Goal: Task Accomplishment & Management: Manage account settings

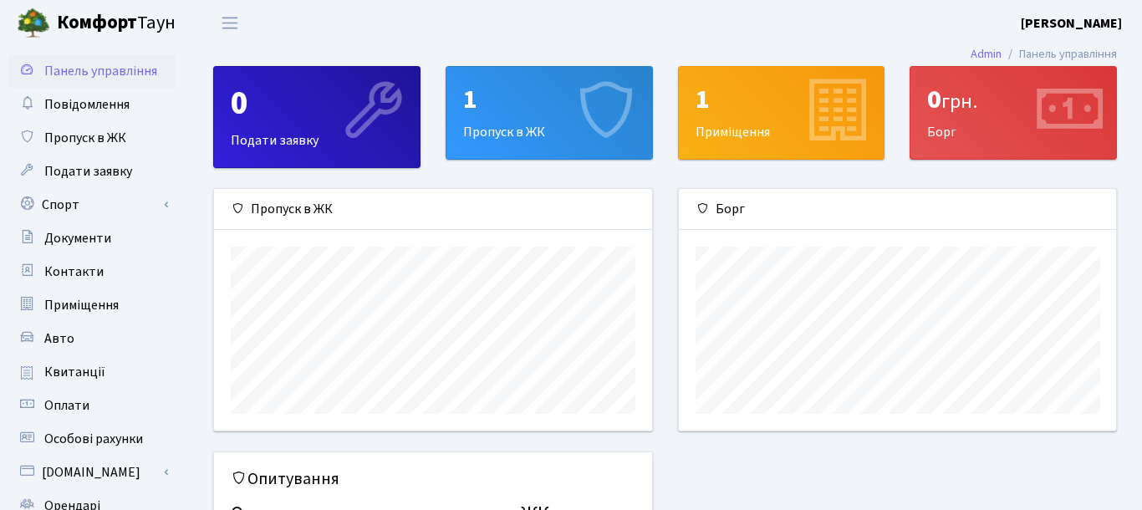
scroll to position [242, 438]
click at [103, 130] on span "Пропуск в ЖК" at bounding box center [85, 138] width 82 height 18
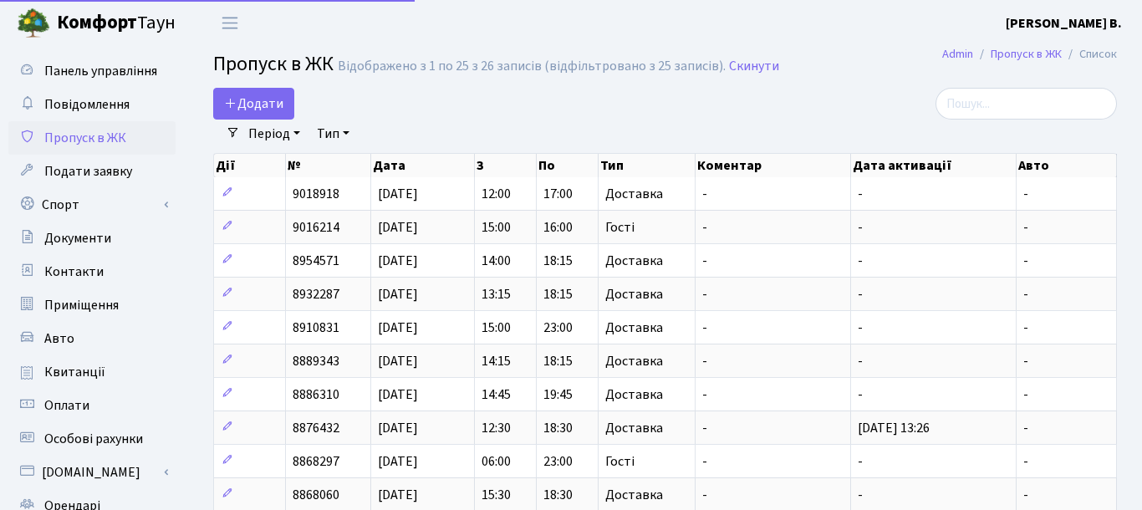
select select "25"
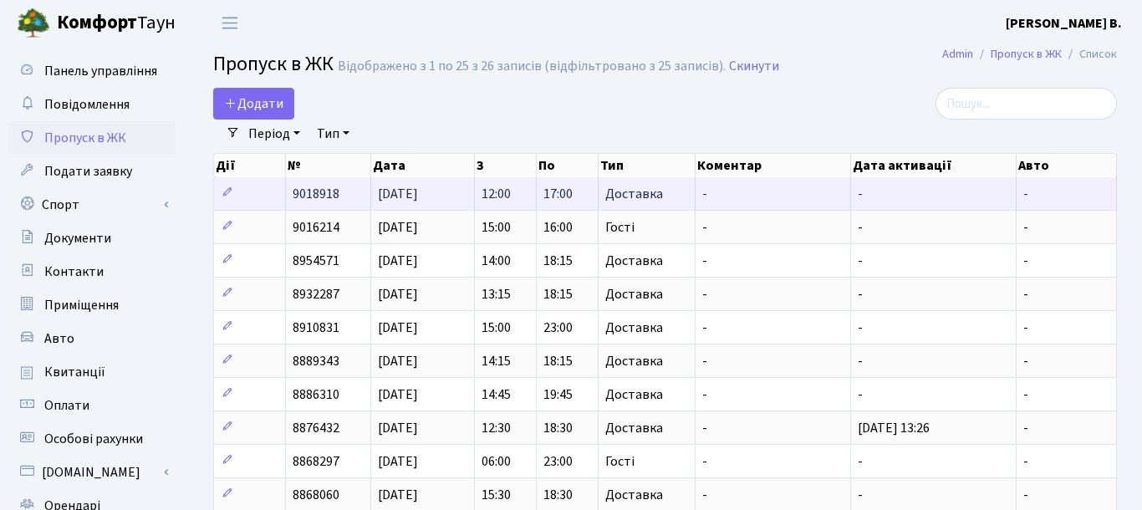
click at [559, 203] on span "17:00" at bounding box center [558, 194] width 29 height 18
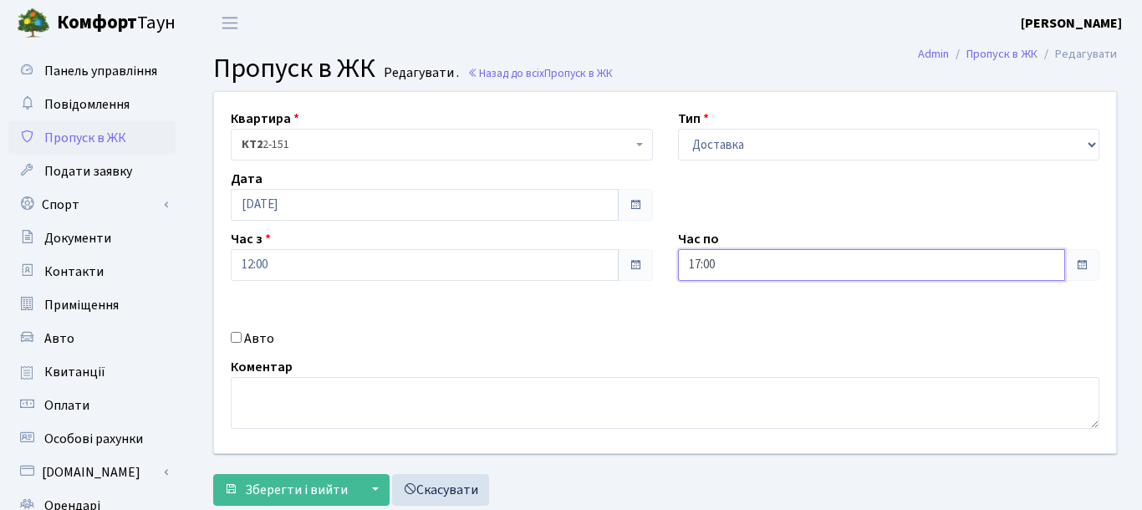
click at [840, 269] on input "17:00" at bounding box center [872, 265] width 388 height 32
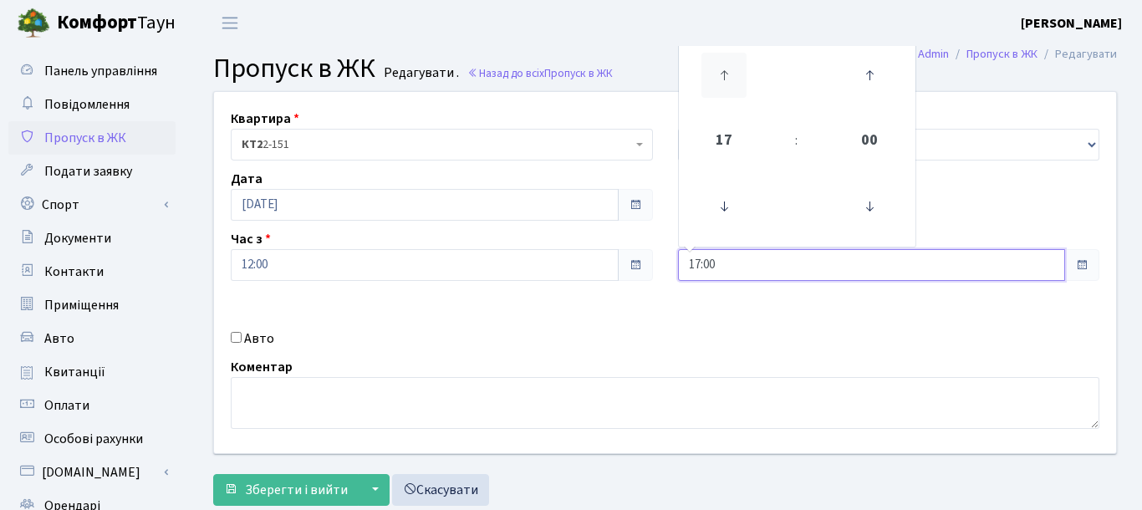
click at [712, 82] on icon at bounding box center [724, 75] width 45 height 45
type input "19:00"
click at [494, 350] on div "Квартира <b>КТ2</b>&nbsp;&nbsp;&nbsp;2-151 КТ2 2-151 Тип - Доставка Таксі Гості…" at bounding box center [665, 272] width 927 height 361
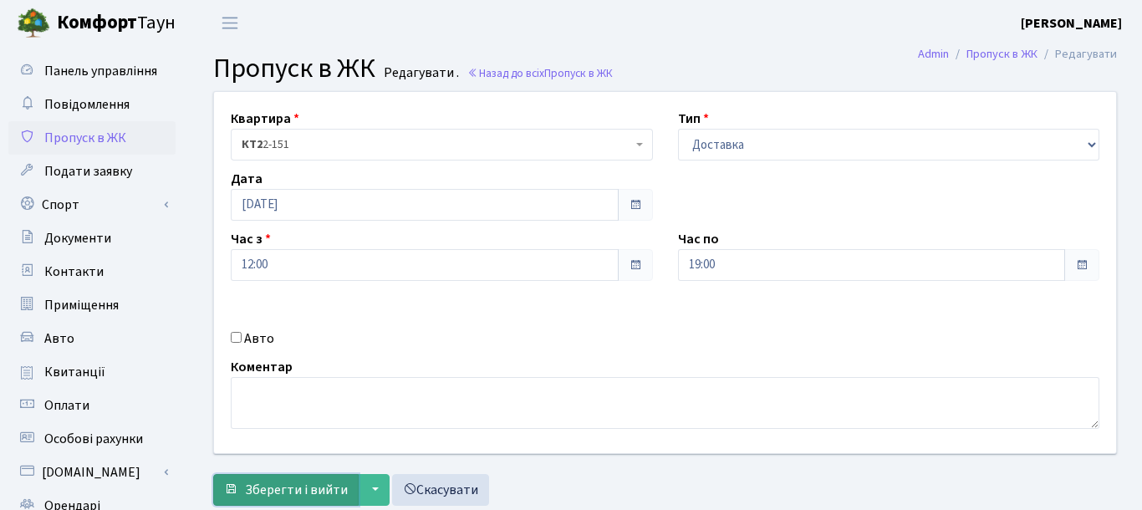
click at [335, 486] on span "Зберегти і вийти" at bounding box center [296, 490] width 103 height 18
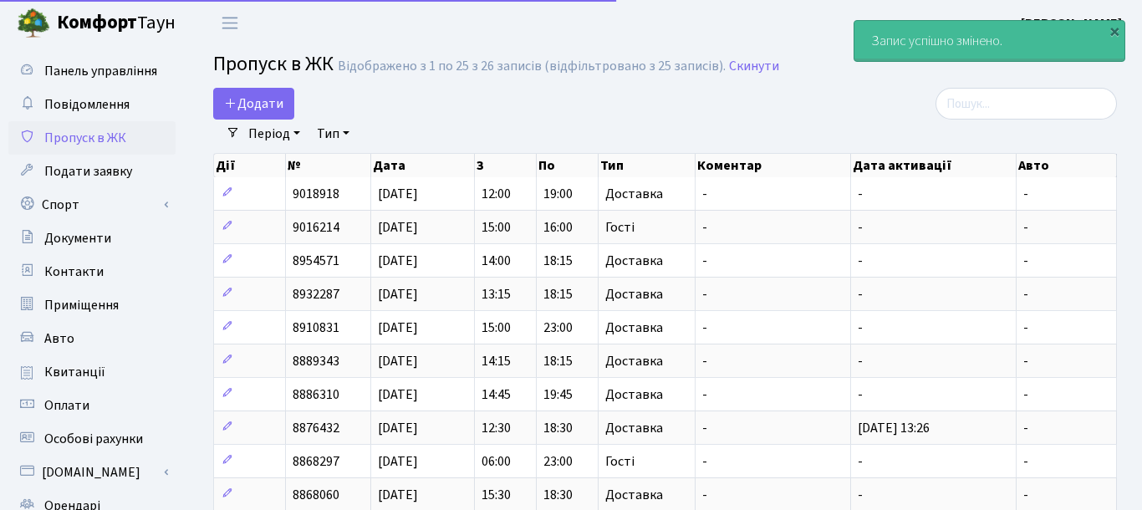
select select "25"
